Goal: Check status: Check status

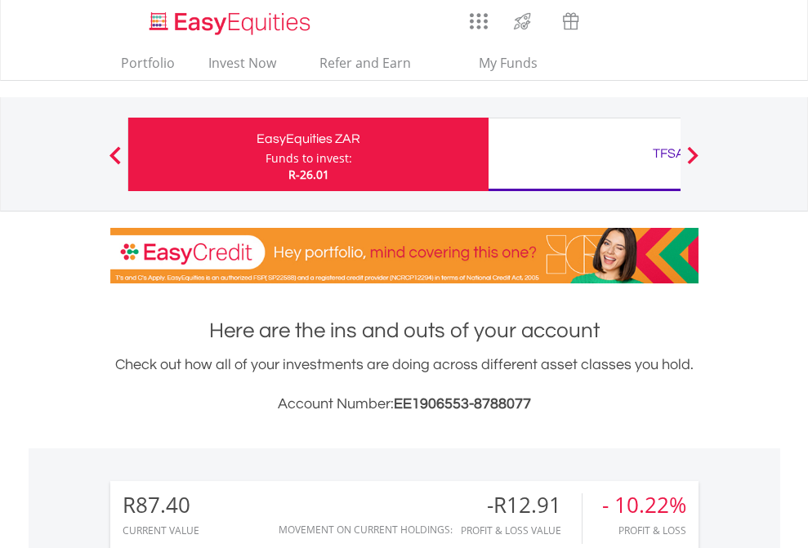
scroll to position [157, 257]
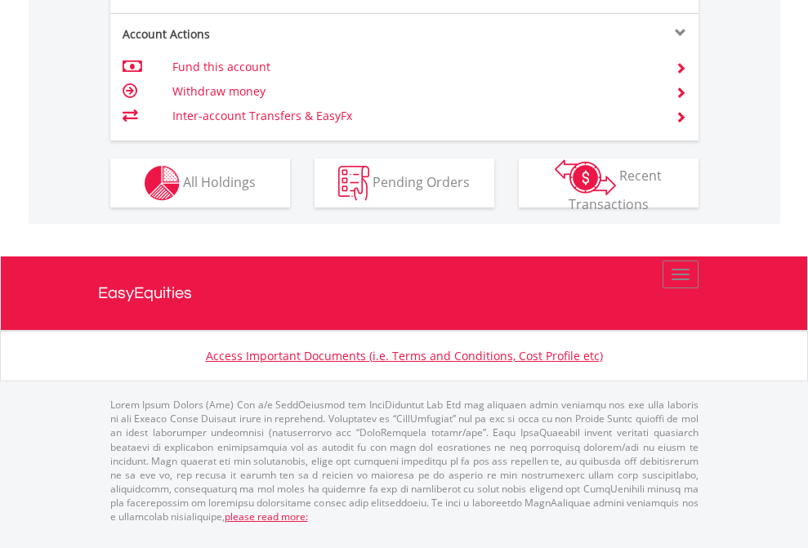
scroll to position [1534, 0]
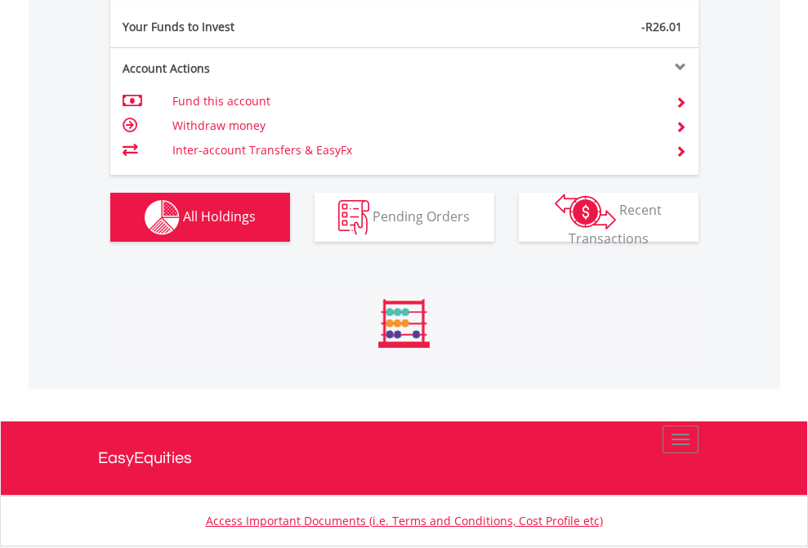
scroll to position [157, 257]
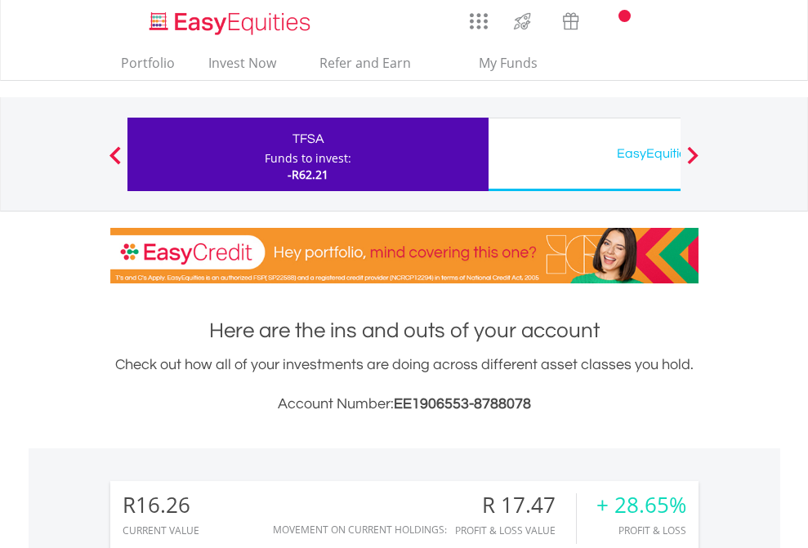
scroll to position [157, 257]
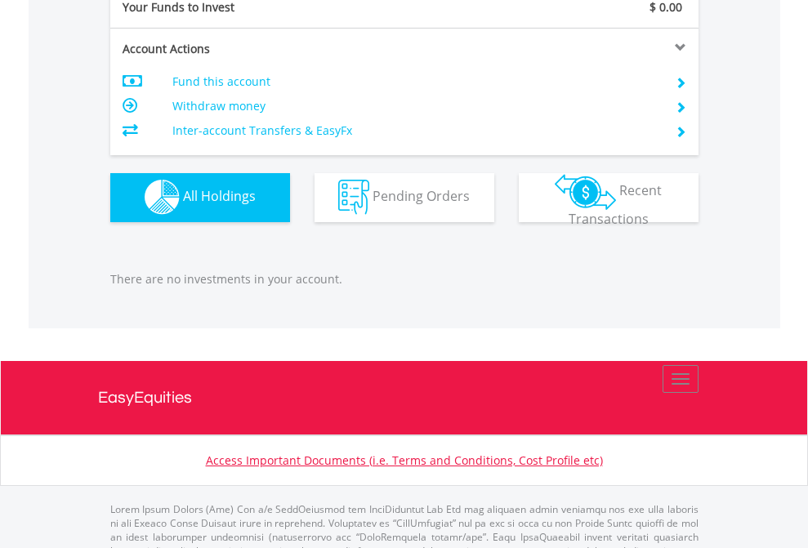
scroll to position [1618, 0]
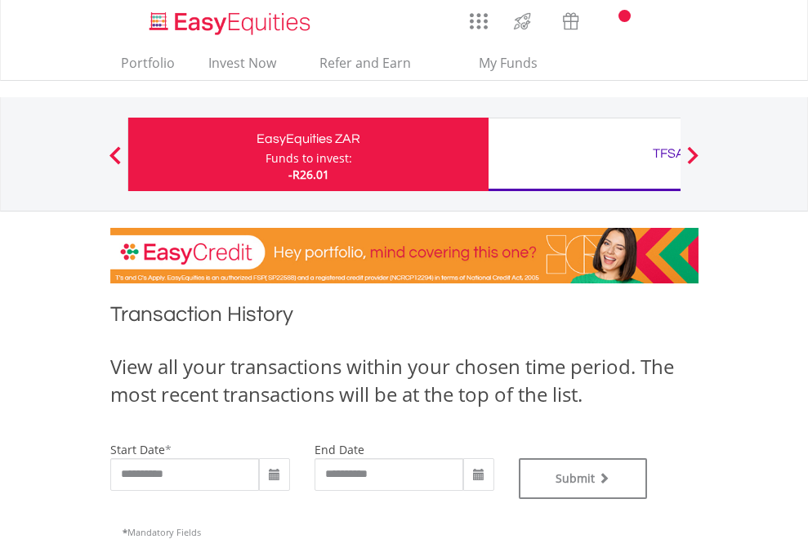
type input "**********"
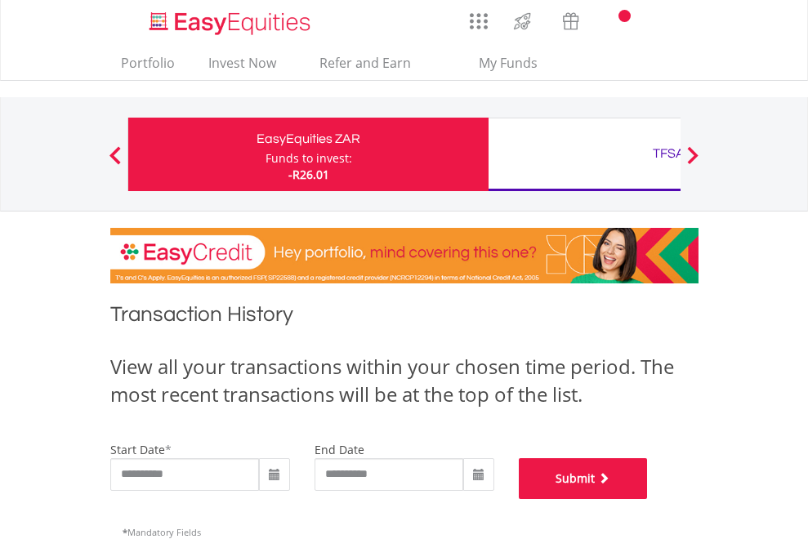
click at [648, 499] on button "Submit" at bounding box center [583, 478] width 129 height 41
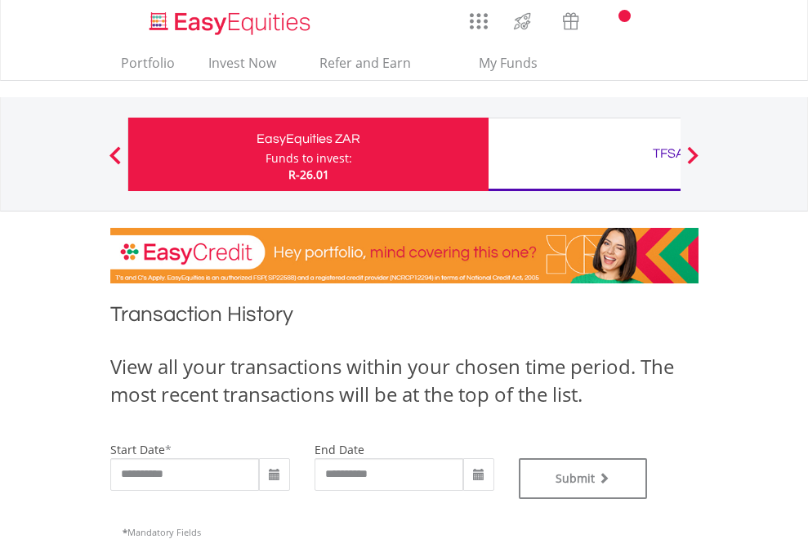
click at [584, 154] on div "TFSA" at bounding box center [668, 153] width 341 height 23
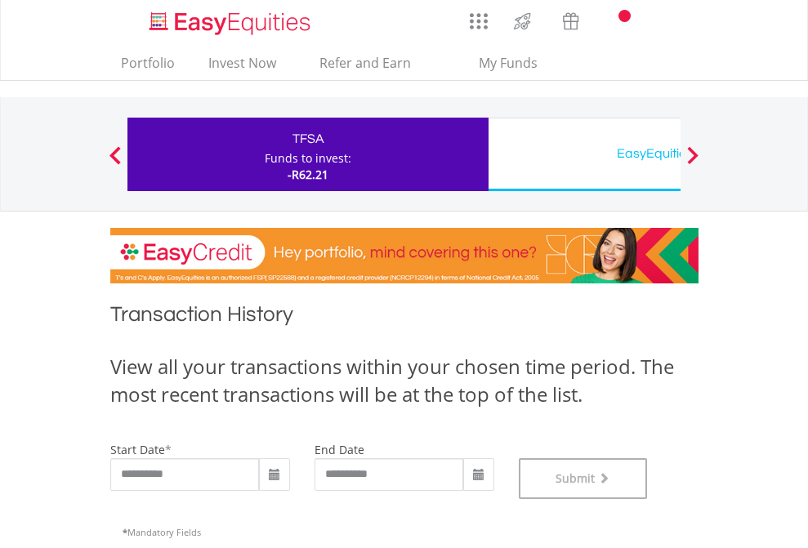
scroll to position [663, 0]
click at [584, 154] on div "EasyEquities USD" at bounding box center [668, 153] width 341 height 23
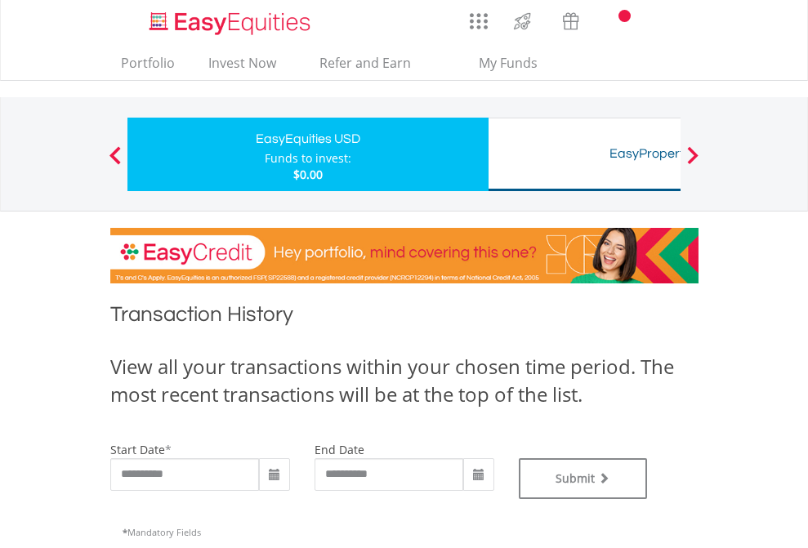
type input "**********"
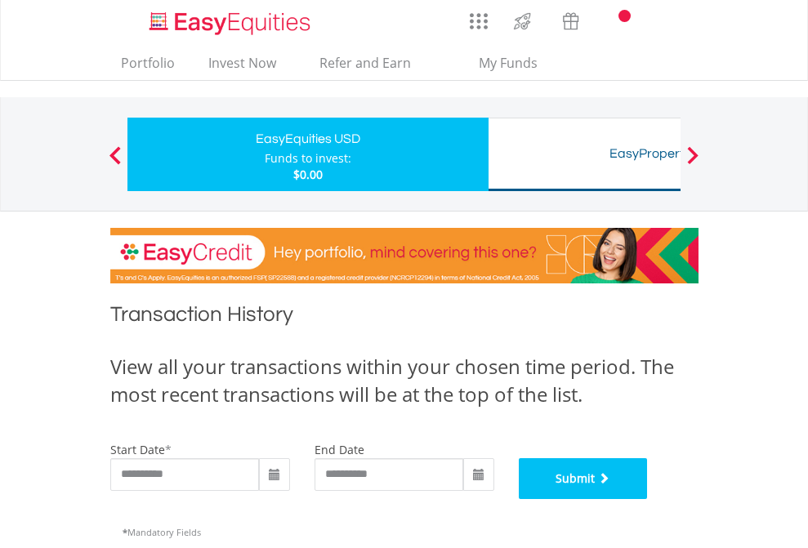
click at [648, 499] on button "Submit" at bounding box center [583, 478] width 129 height 41
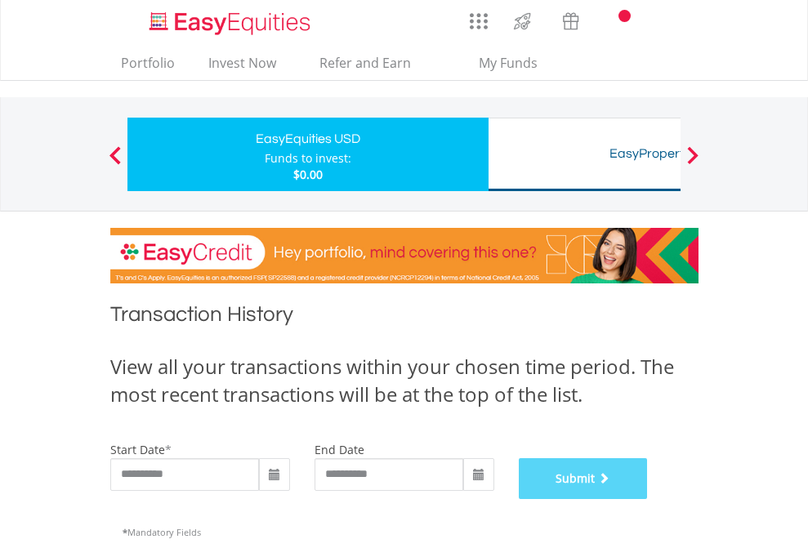
scroll to position [663, 0]
